Goal: Task Accomplishment & Management: Manage account settings

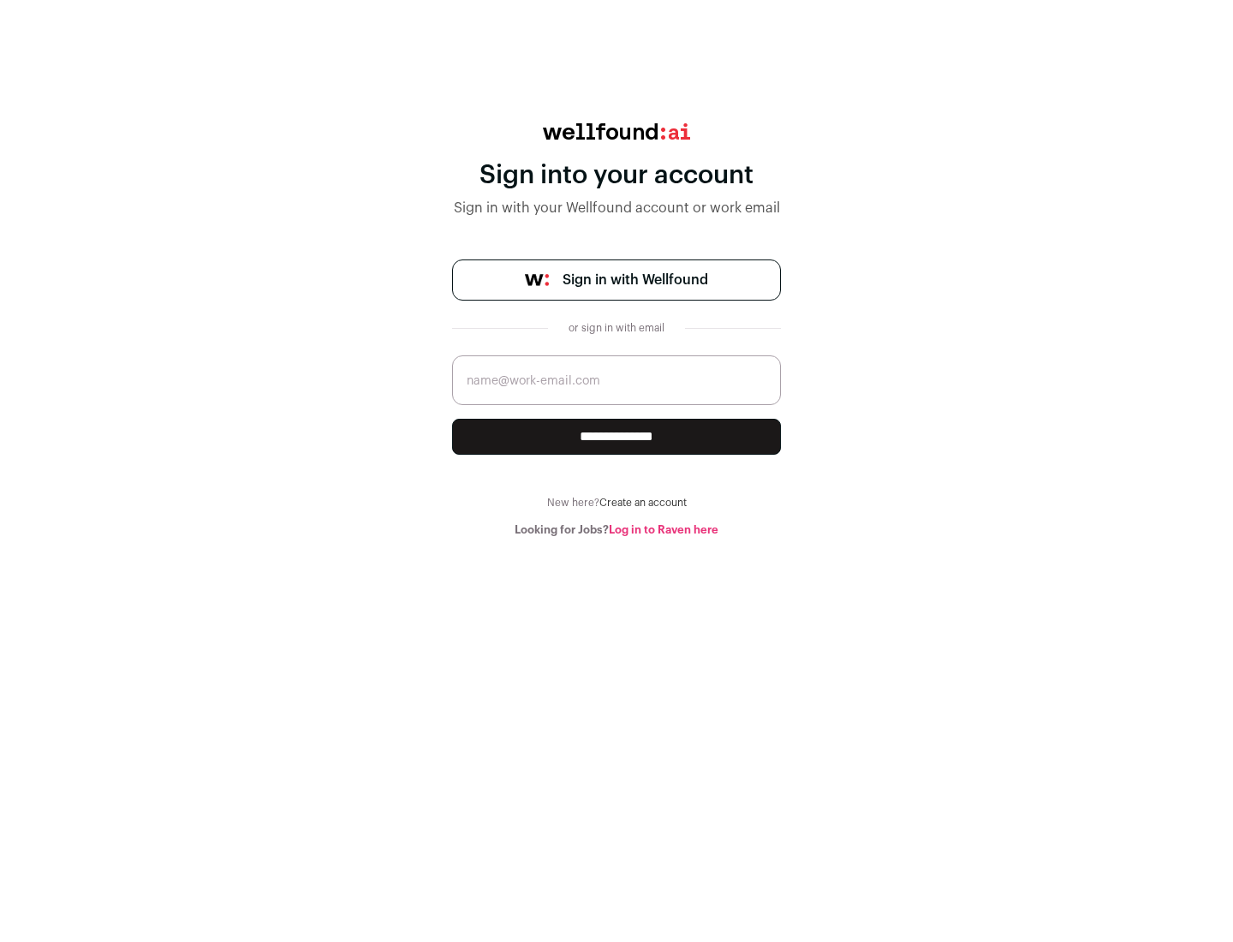
click at [635, 280] on span "Sign in with Wellfound" at bounding box center [636, 280] width 146 height 21
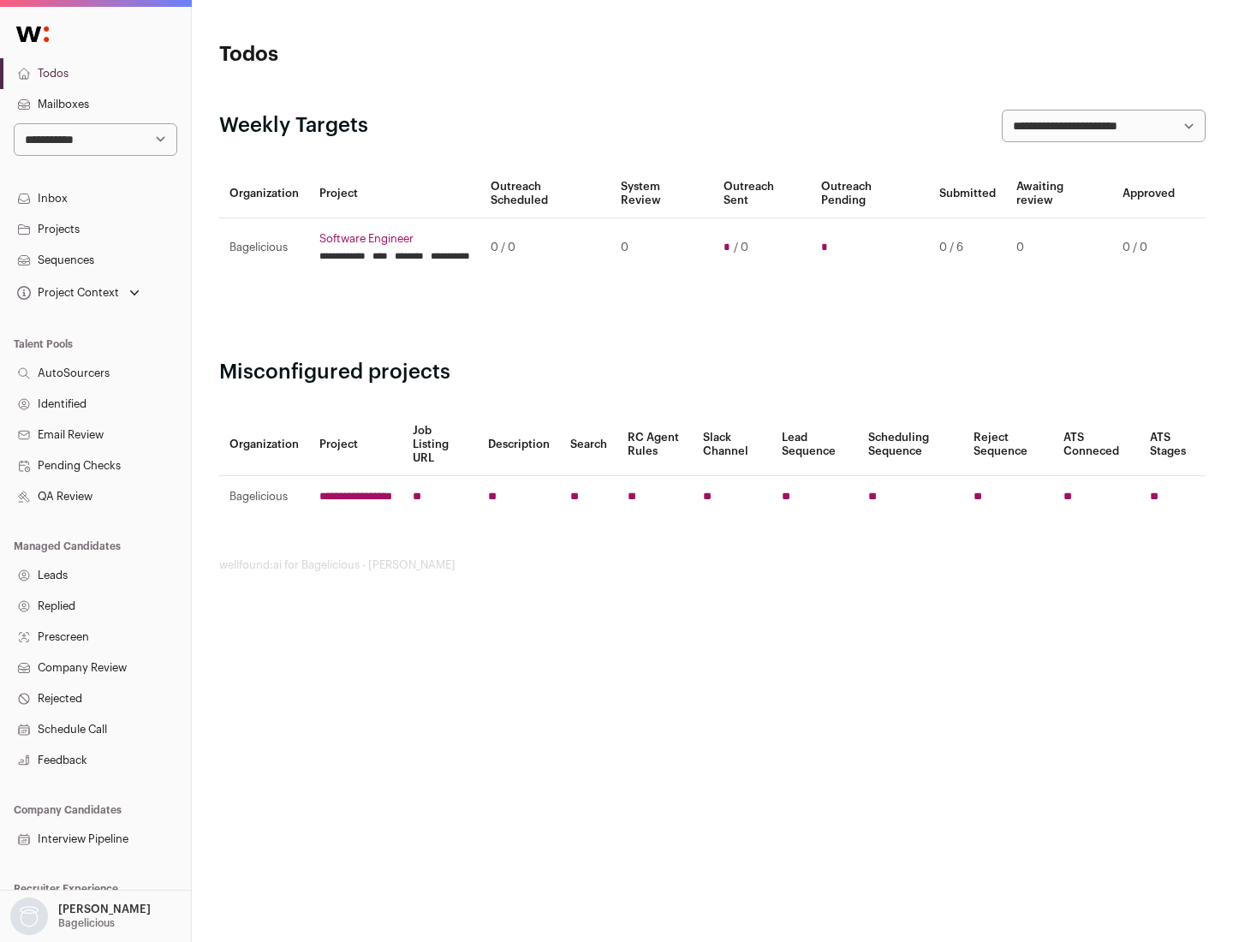
click at [95, 229] on link "Projects" at bounding box center [95, 229] width 191 height 31
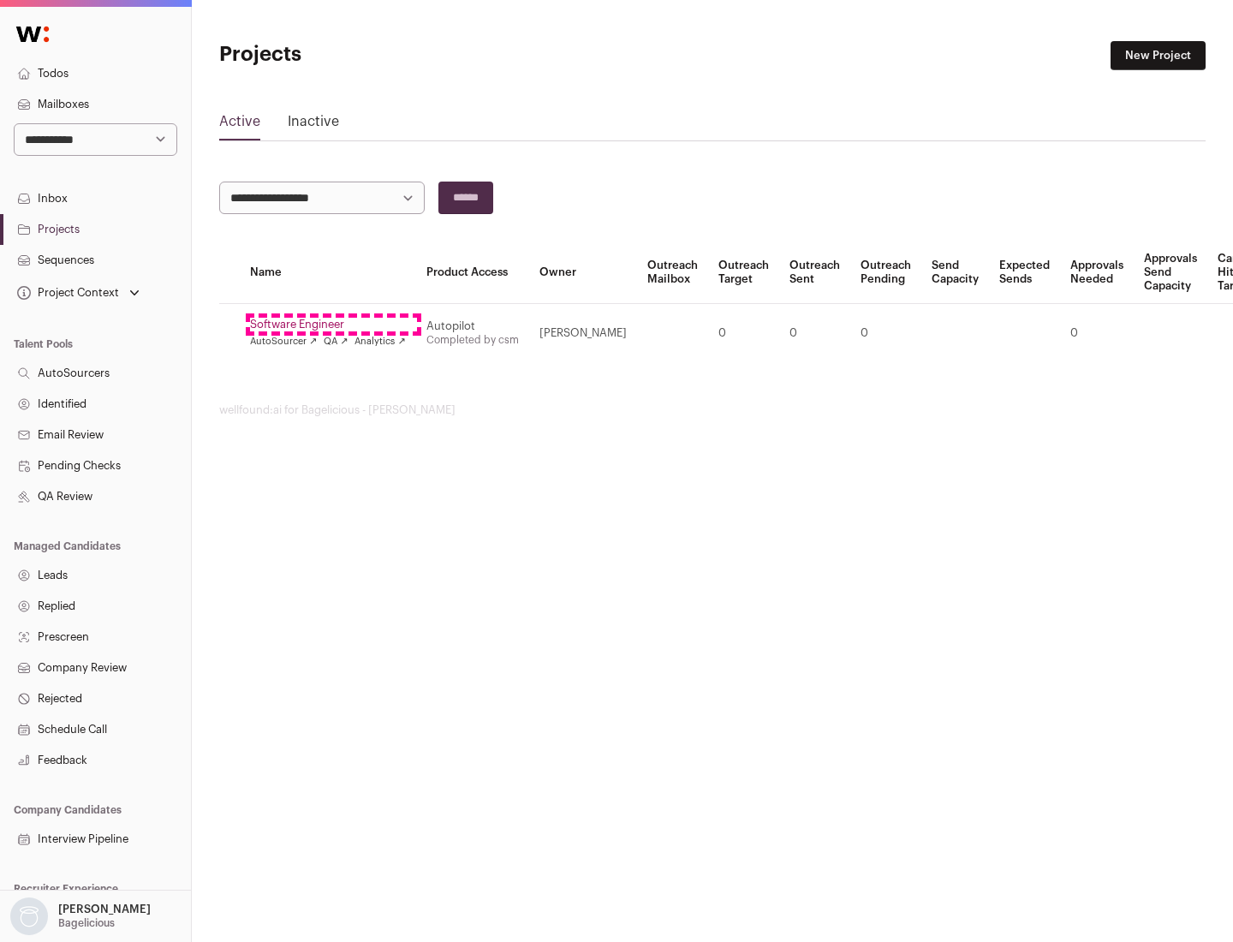
click at [333, 325] on link "Software Engineer" at bounding box center [328, 325] width 156 height 14
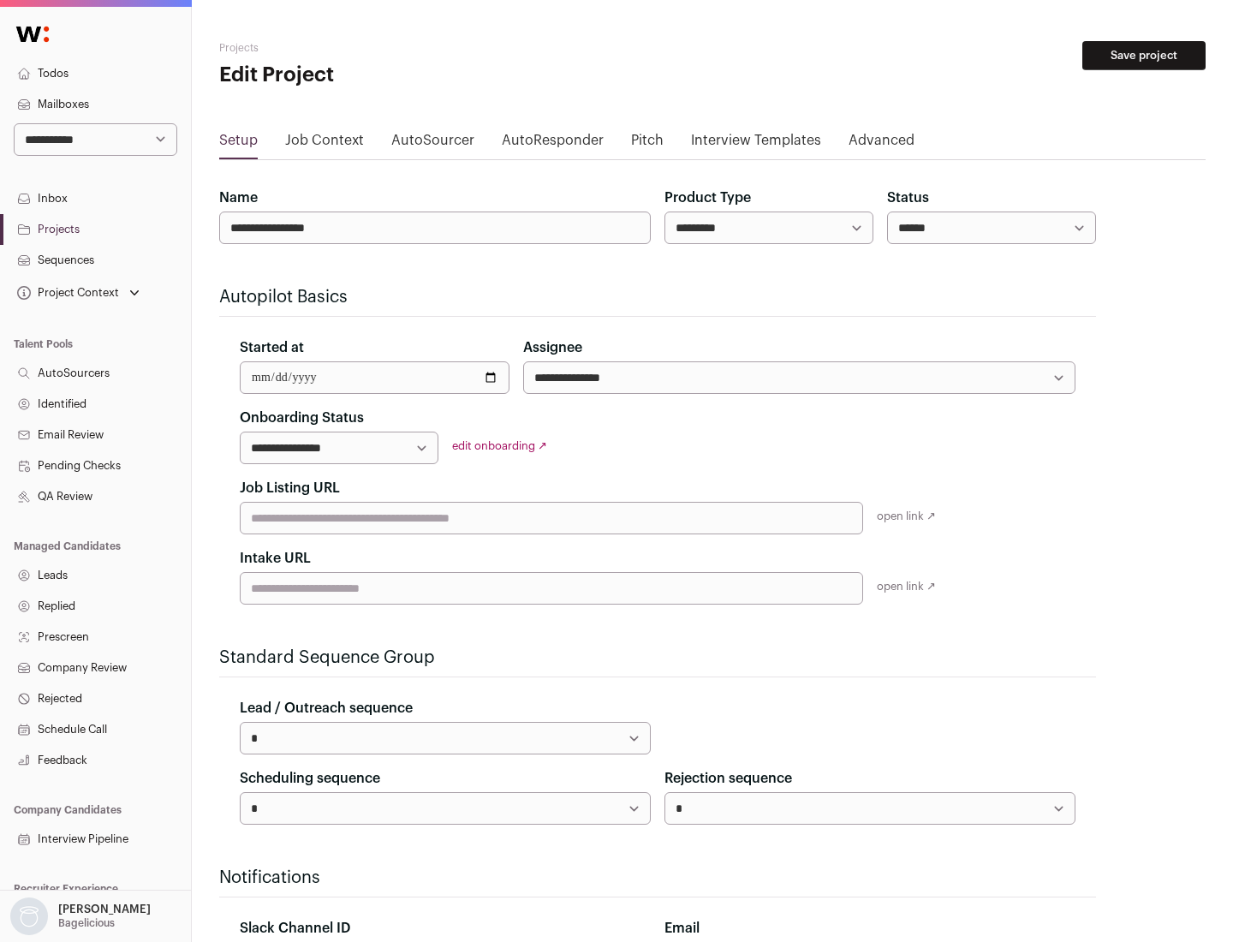
click at [1144, 56] on button "Save project" at bounding box center [1143, 55] width 123 height 29
